Goal: Information Seeking & Learning: Learn about a topic

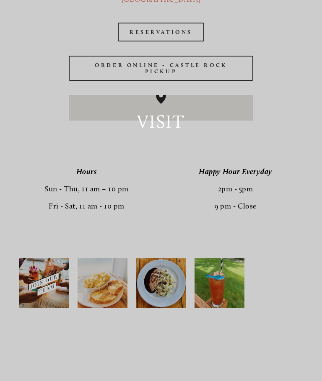
scroll to position [1265, 0]
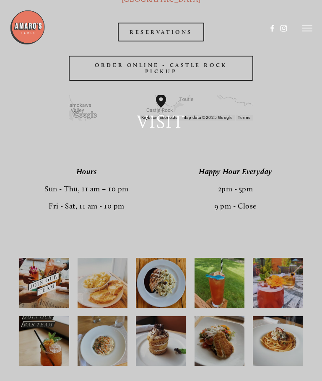
click at [111, 293] on div "Visit" at bounding box center [161, 190] width 322 height 381
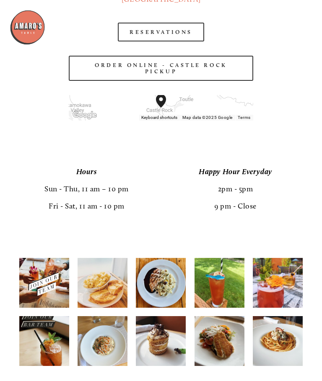
click at [114, 300] on img at bounding box center [102, 283] width 50 height 62
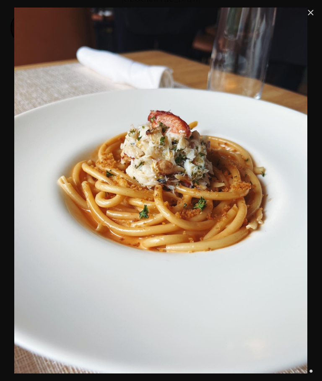
click at [312, 18] on link "Close" at bounding box center [310, 13] width 10 height 10
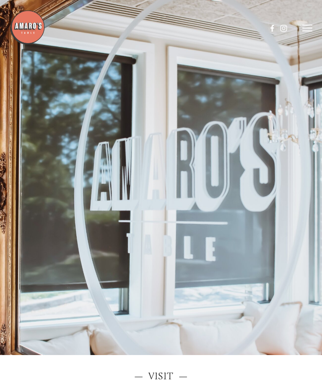
scroll to position [0, 0]
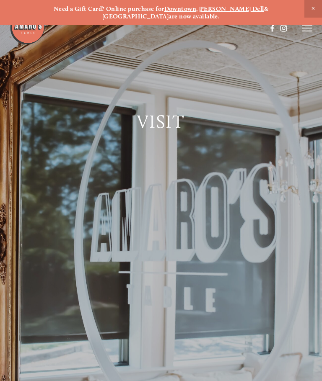
click at [312, 28] on line at bounding box center [307, 28] width 10 height 0
click at [159, 27] on span "Menu" at bounding box center [155, 27] width 15 height 7
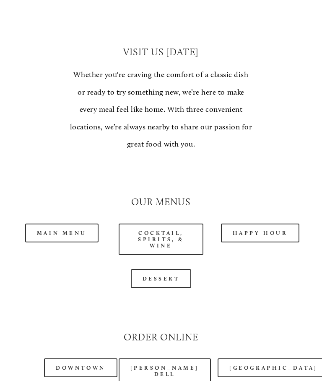
scroll to position [699, 0]
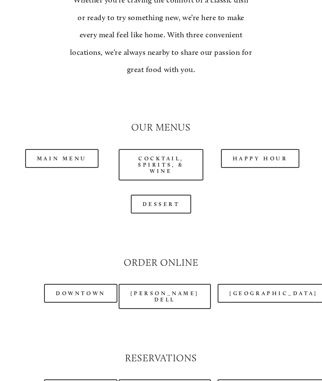
click at [183, 195] on link "Dessert" at bounding box center [161, 204] width 61 height 19
